Goal: Task Accomplishment & Management: Manage account settings

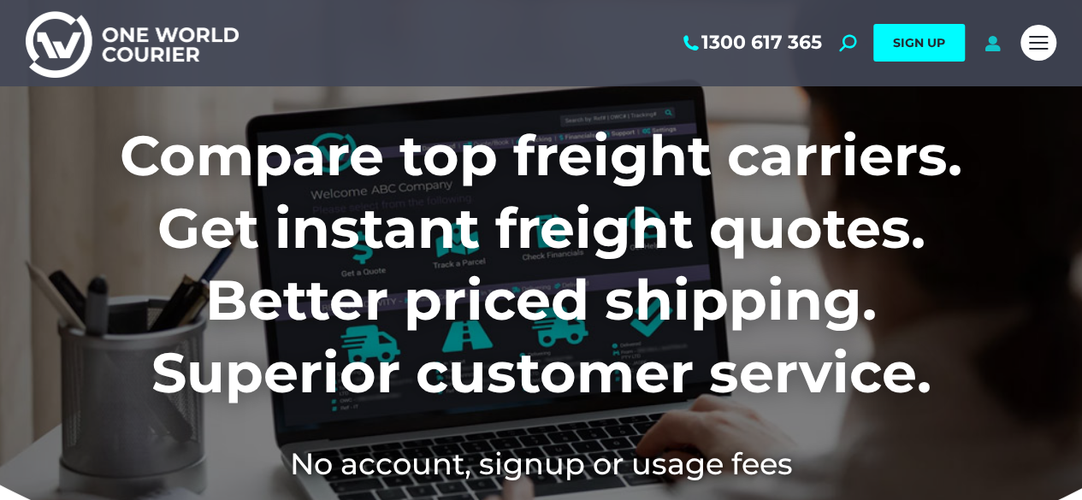
click at [995, 35] on icon at bounding box center [992, 42] width 21 height 17
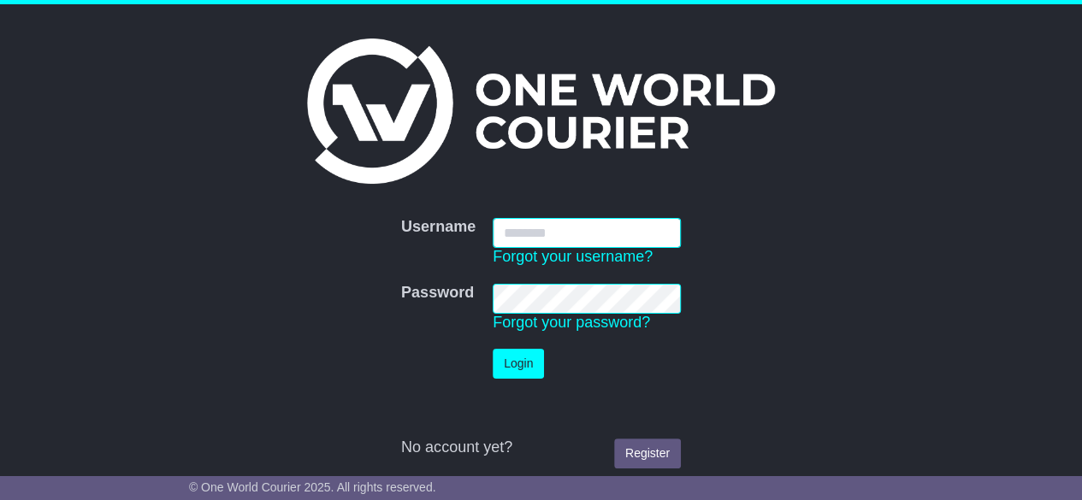
type input "**********"
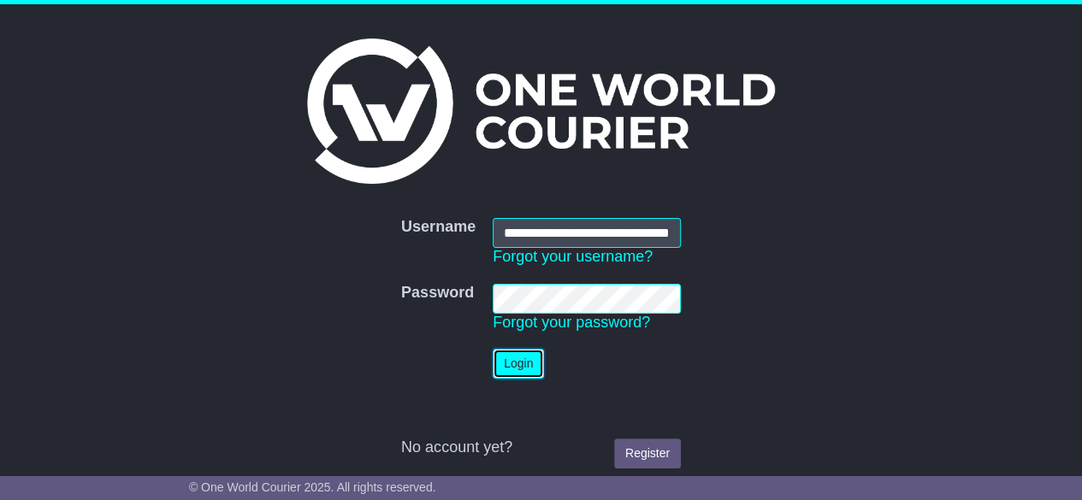
click at [505, 369] on button "Login" at bounding box center [518, 364] width 51 height 30
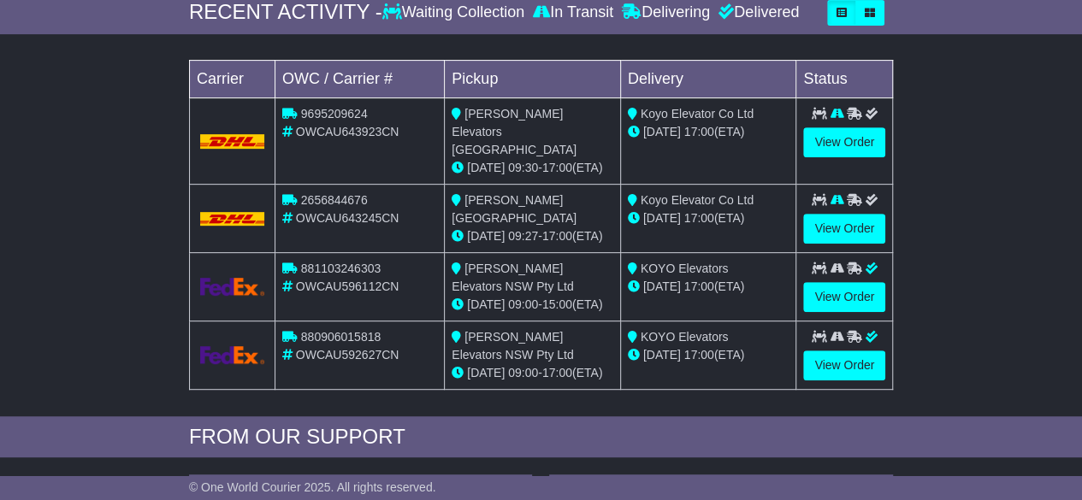
scroll to position [215, 0]
